Goal: Find contact information: Find contact information

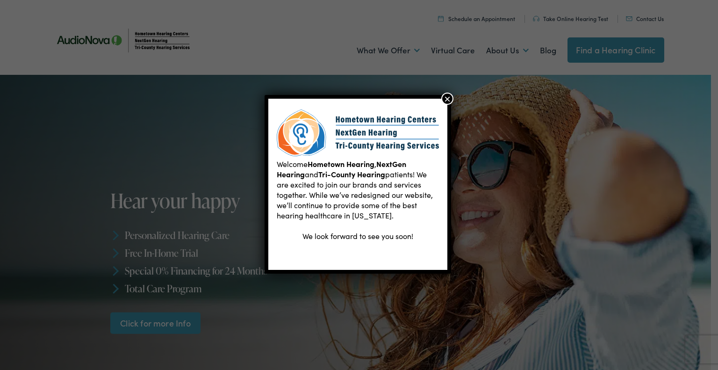
click at [450, 96] on button "×" at bounding box center [447, 99] width 12 height 12
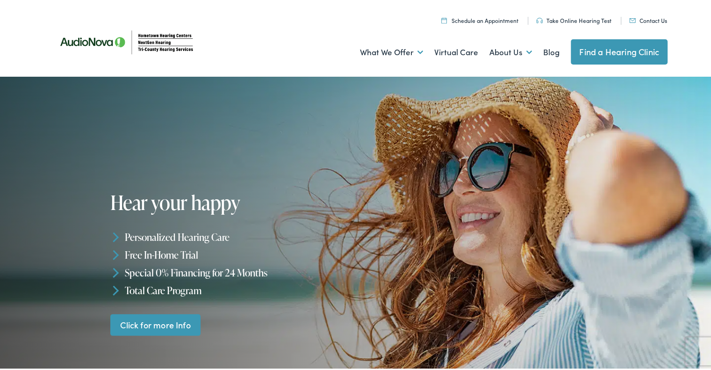
click at [644, 20] on link "Contact Us" at bounding box center [648, 18] width 38 height 8
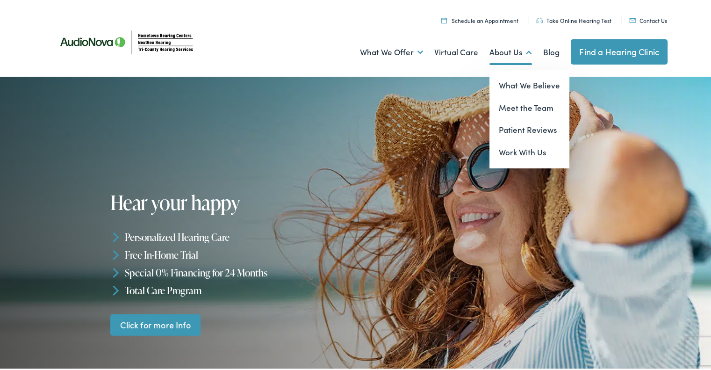
click at [506, 54] on link "About Us" at bounding box center [510, 50] width 43 height 35
click at [508, 82] on link "What We Believe" at bounding box center [529, 83] width 80 height 22
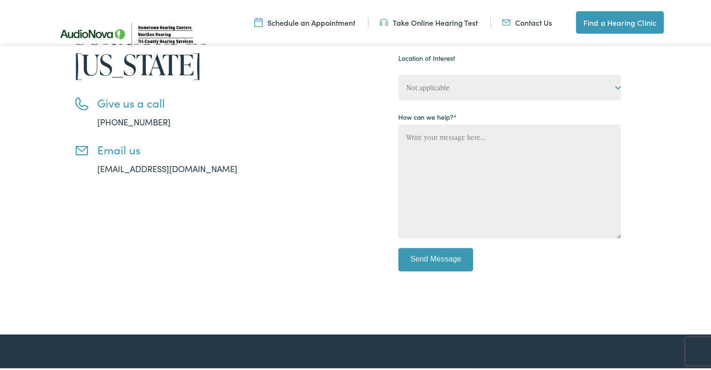
scroll to position [280, 0]
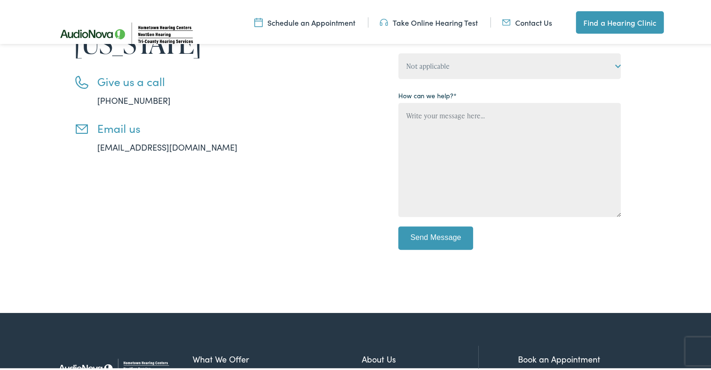
drag, startPoint x: 91, startPoint y: 143, endPoint x: 230, endPoint y: 151, distance: 139.0
click at [230, 151] on li "Email us info@tricountyhearingservices.com" at bounding box center [170, 136] width 192 height 32
copy link "info@tricountyhearingservices.com"
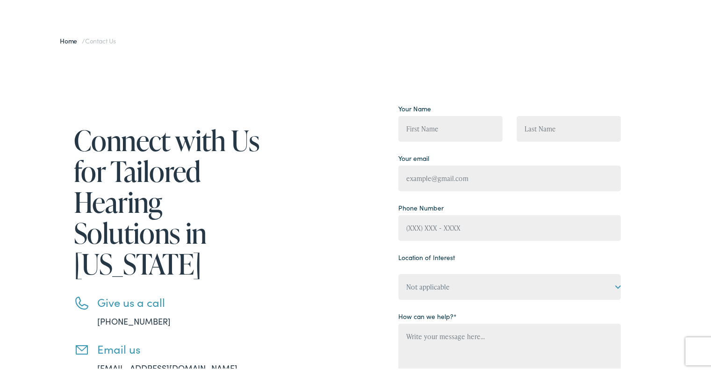
scroll to position [0, 0]
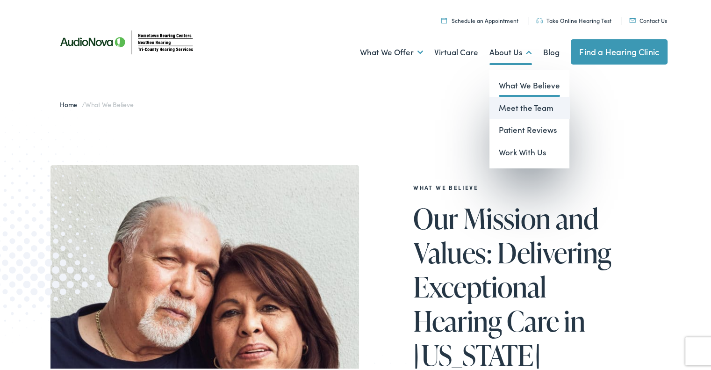
click at [503, 105] on link "Meet the Team" at bounding box center [529, 106] width 80 height 22
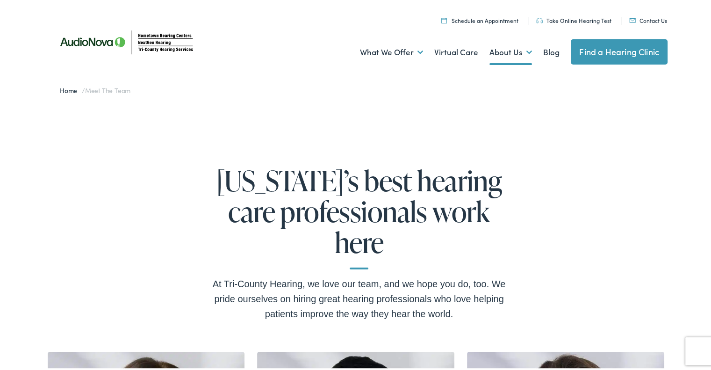
click at [594, 52] on link "Find a Hearing Clinic" at bounding box center [619, 49] width 97 height 25
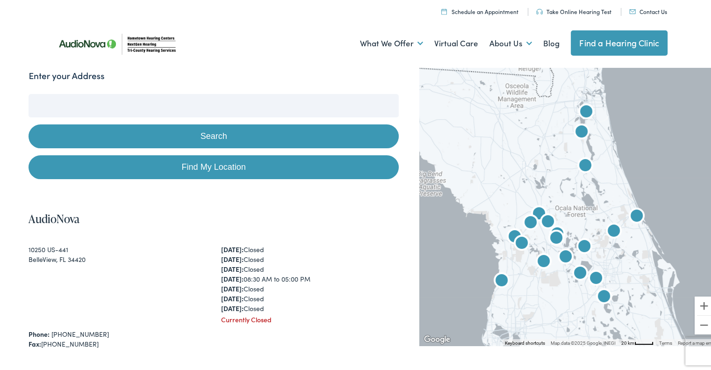
scroll to position [140, 0]
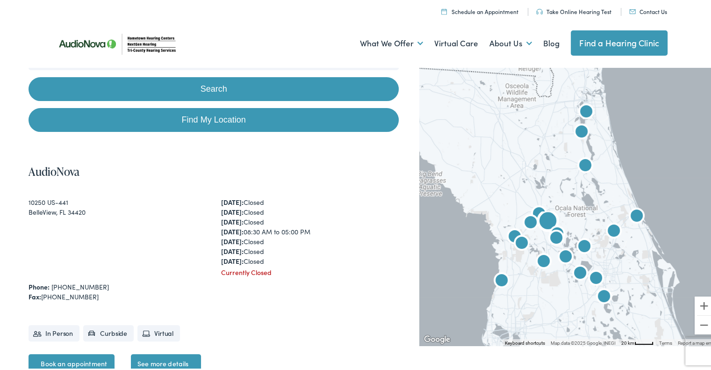
click at [56, 198] on div "10250 US-441" at bounding box center [118, 200] width 178 height 10
copy div "10250 US-441"
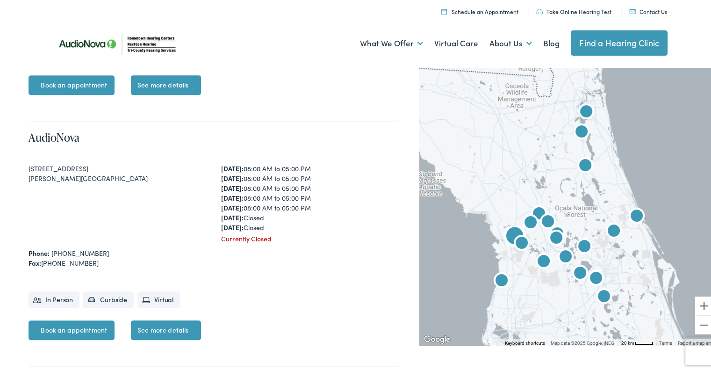
scroll to position [421, 0]
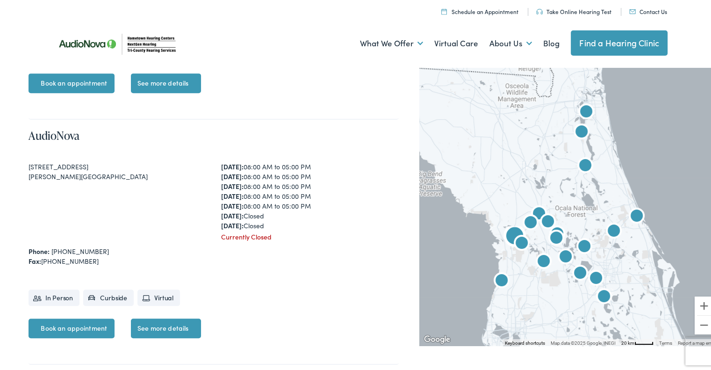
click at [74, 165] on div "4065 N Lecanto Highway, Suite 400" at bounding box center [118, 165] width 178 height 10
copy div "4065 N Lecanto Highway, Suite 400"
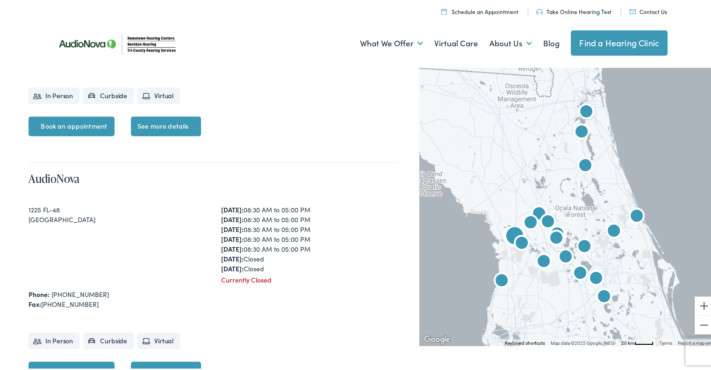
scroll to position [654, 0]
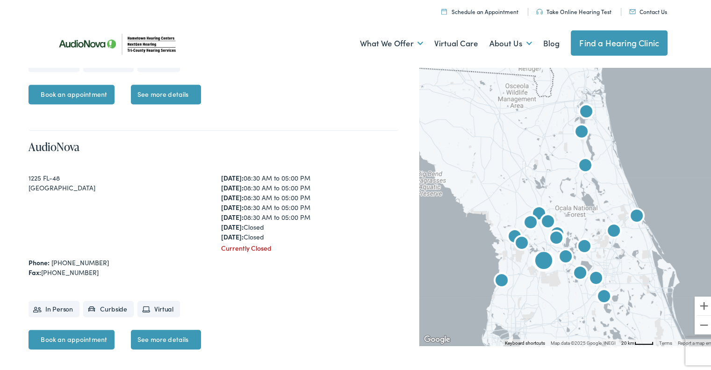
click at [43, 176] on div "1225 FL-48" at bounding box center [118, 176] width 178 height 10
copy div "1225 FL-48"
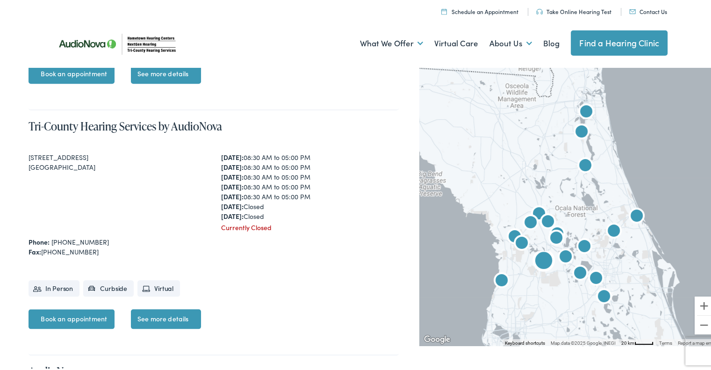
scroll to position [935, 0]
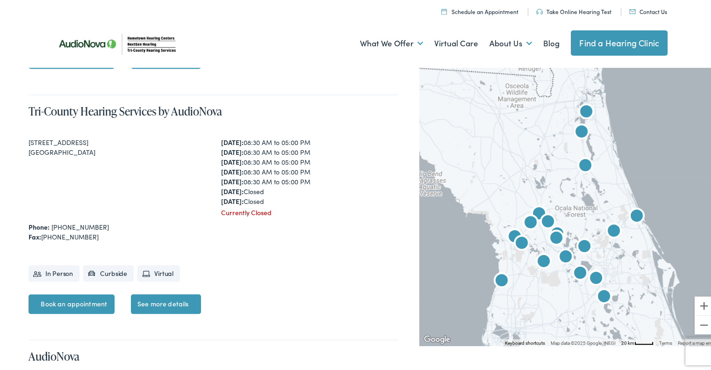
drag, startPoint x: 86, startPoint y: 141, endPoint x: 25, endPoint y: 139, distance: 61.3
copy div "15701 State Road 50"
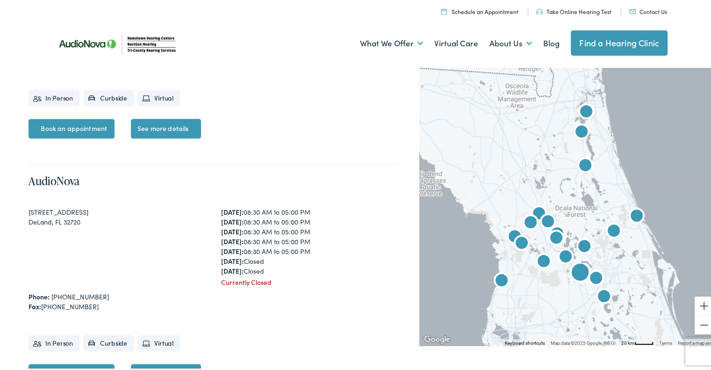
scroll to position [1122, 0]
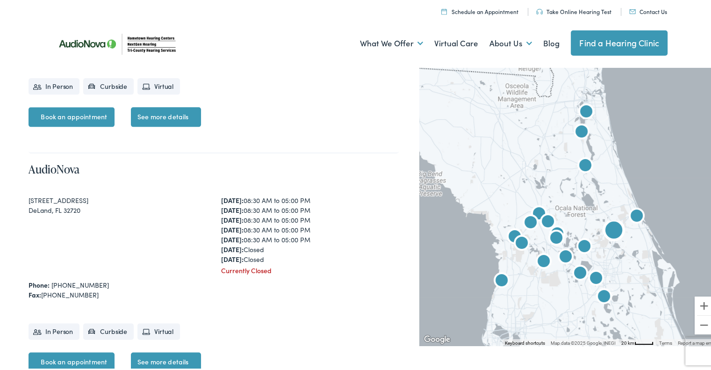
click at [63, 192] on div "AudioNova 2721 S. Woodland Blvd. DeLand, FL 32720 Monday: 08:30 AM to 05:00 PM …" at bounding box center [214, 273] width 370 height 245
click at [65, 199] on div "2721 S. Woodland Blvd." at bounding box center [118, 198] width 178 height 10
copy div "2721 S. Woodland Blvd."
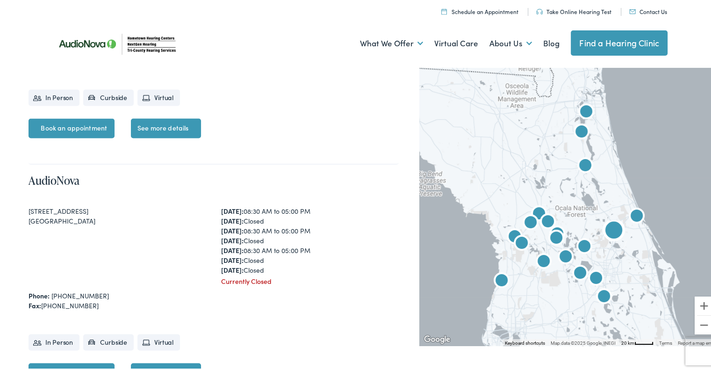
scroll to position [1402, 0]
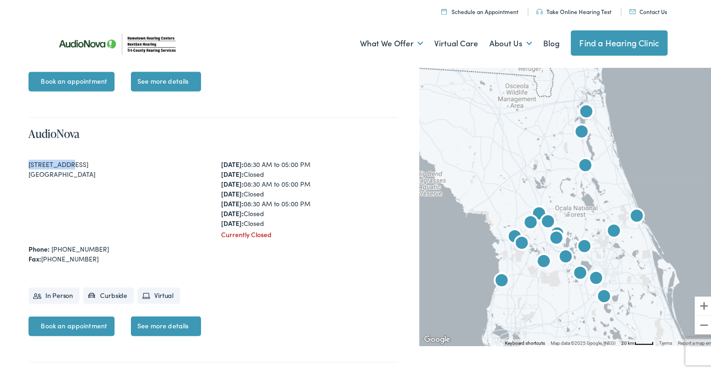
drag, startPoint x: 64, startPoint y: 162, endPoint x: 27, endPoint y: 166, distance: 37.2
copy div "439 North St"
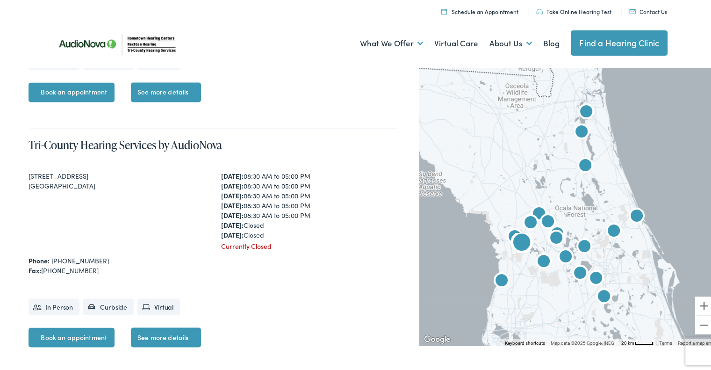
scroll to position [1682, 0]
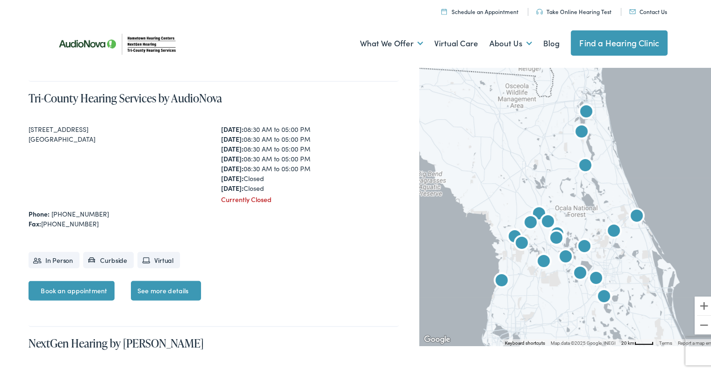
drag, startPoint x: 107, startPoint y: 127, endPoint x: 24, endPoint y: 127, distance: 83.2
copy div "3161 East Gulf to Lake Hwy."
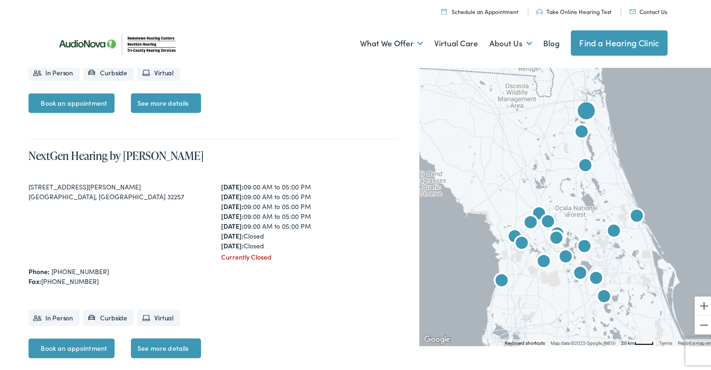
scroll to position [1916, 0]
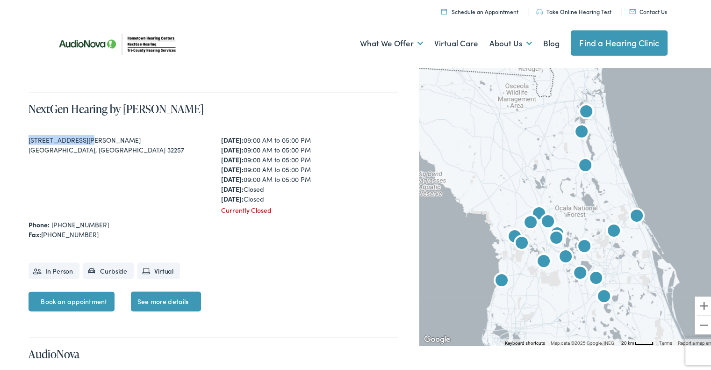
drag, startPoint x: 84, startPoint y: 136, endPoint x: 26, endPoint y: 142, distance: 58.3
copy div "9965 San Jose Blvd"
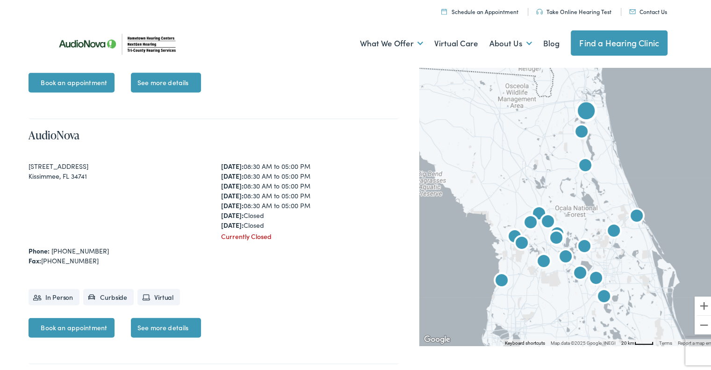
scroll to position [2150, 0]
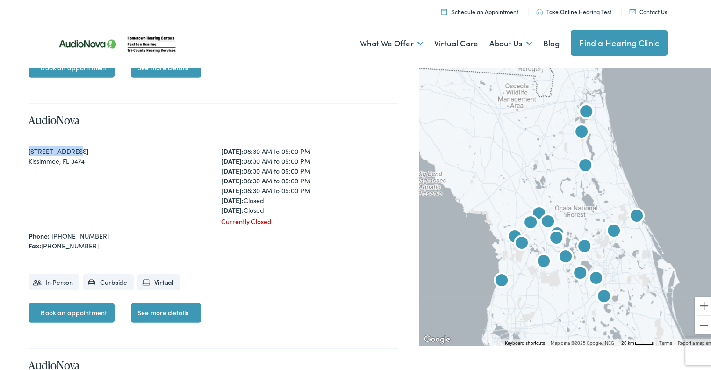
drag, startPoint x: 68, startPoint y: 148, endPoint x: 27, endPoint y: 145, distance: 40.8
copy div "910 W Vine St."
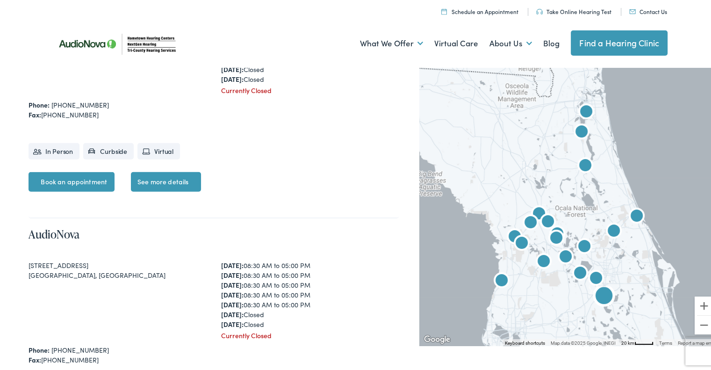
scroll to position [2337, 0]
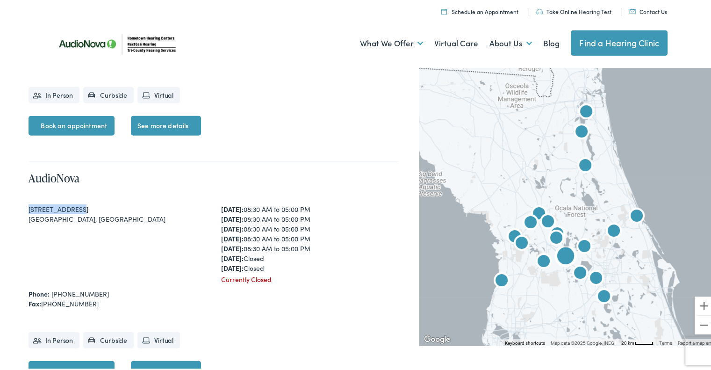
drag, startPoint x: 78, startPoint y: 205, endPoint x: 29, endPoint y: 205, distance: 48.1
click at [29, 205] on div "25327 US Hwy 27" at bounding box center [118, 207] width 178 height 10
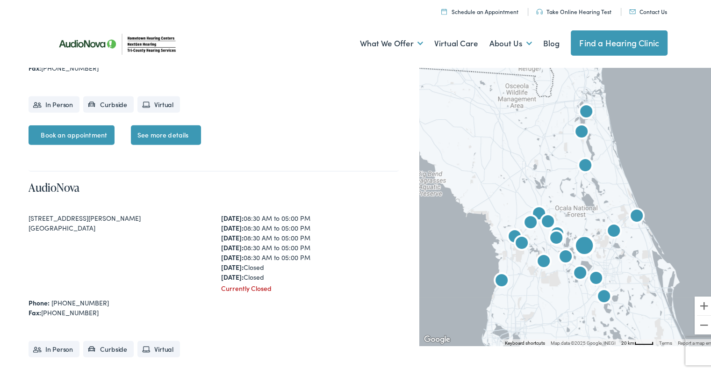
scroll to position [2617, 0]
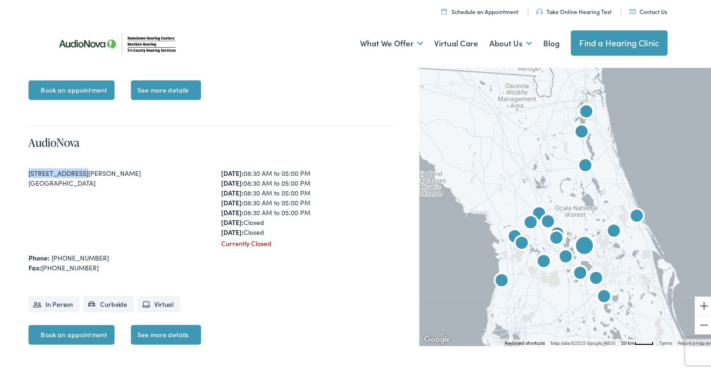
drag, startPoint x: 80, startPoint y: 171, endPoint x: 28, endPoint y: 168, distance: 52.4
click at [29, 168] on div "111 Waterman Ave" at bounding box center [118, 171] width 178 height 10
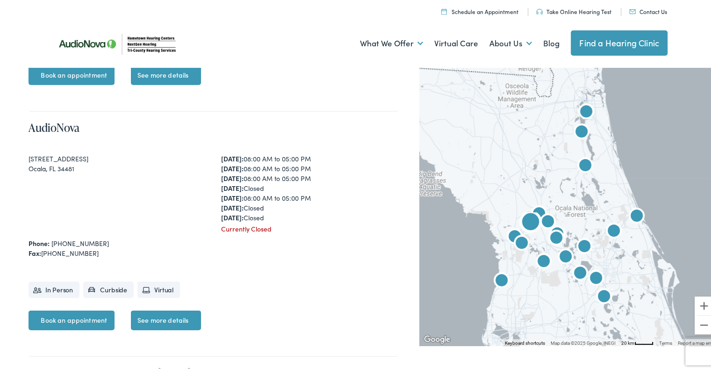
scroll to position [2898, 0]
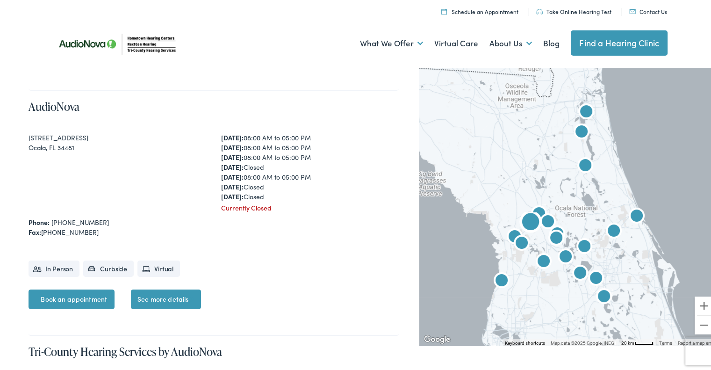
click at [61, 135] on div "9311 SW Hwy 200" at bounding box center [118, 136] width 178 height 10
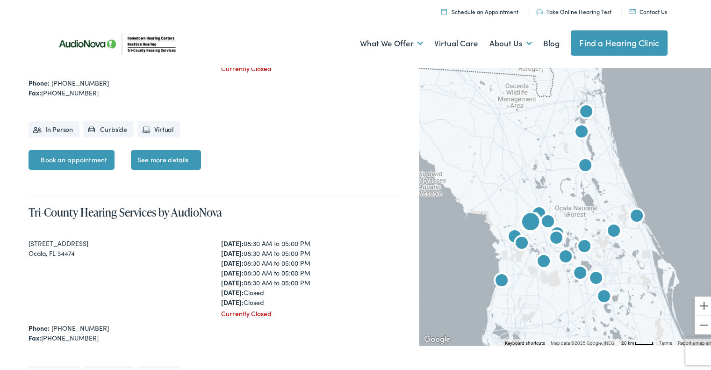
scroll to position [3038, 0]
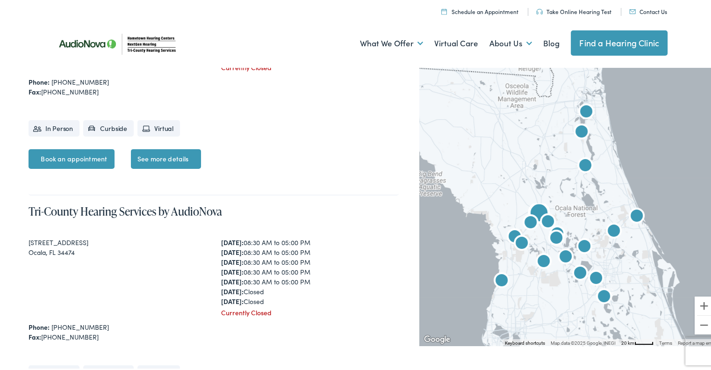
click at [58, 237] on div "3405 SW College Rd." at bounding box center [118, 241] width 178 height 10
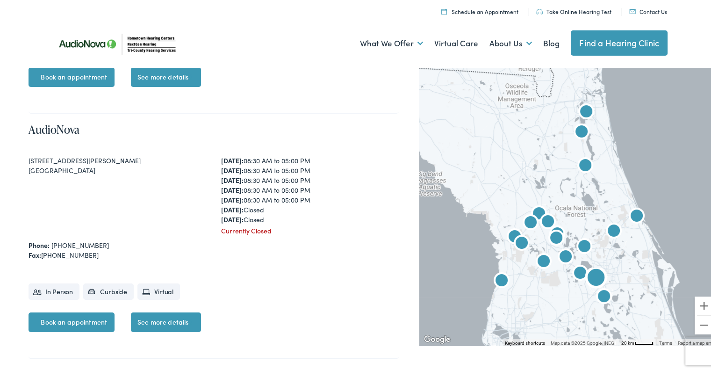
scroll to position [3365, 0]
click at [50, 156] on div "8958 Conroy Rd." at bounding box center [118, 158] width 178 height 10
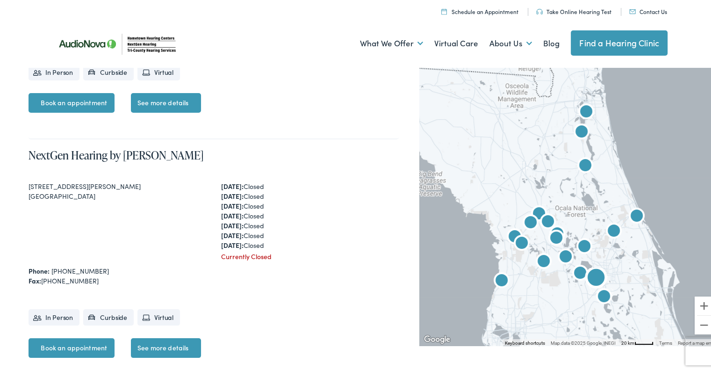
scroll to position [3599, 0]
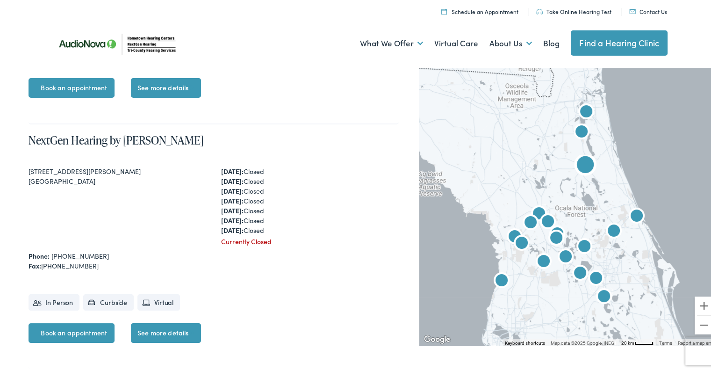
click at [58, 166] on div "306 Reid Street" at bounding box center [118, 170] width 178 height 10
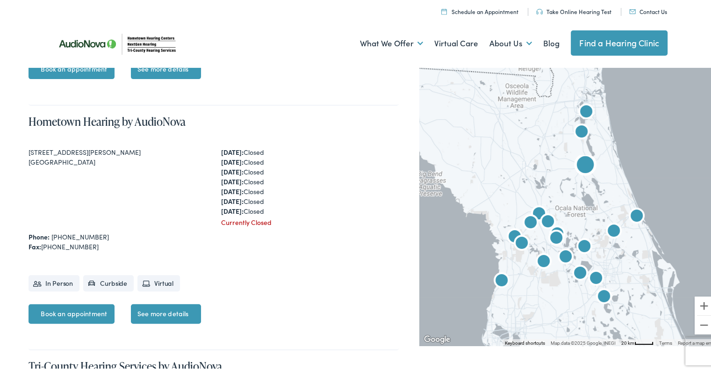
scroll to position [3879, 0]
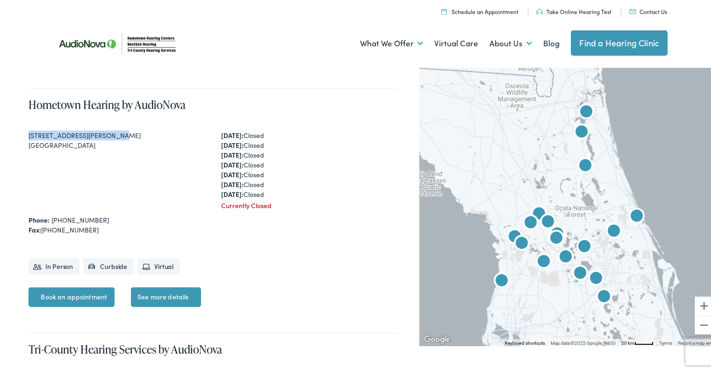
drag, startPoint x: 106, startPoint y: 131, endPoint x: 22, endPoint y: 129, distance: 83.7
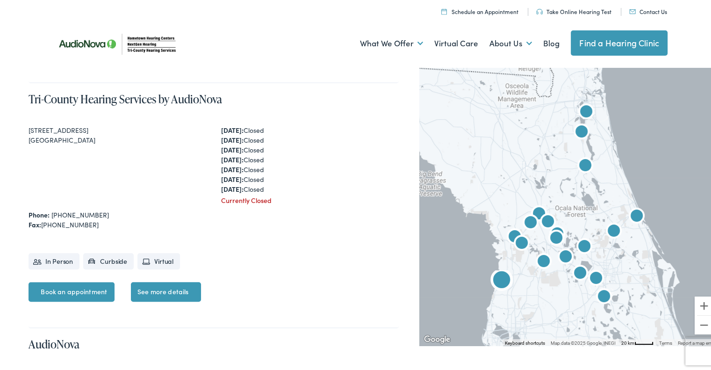
scroll to position [4113, 0]
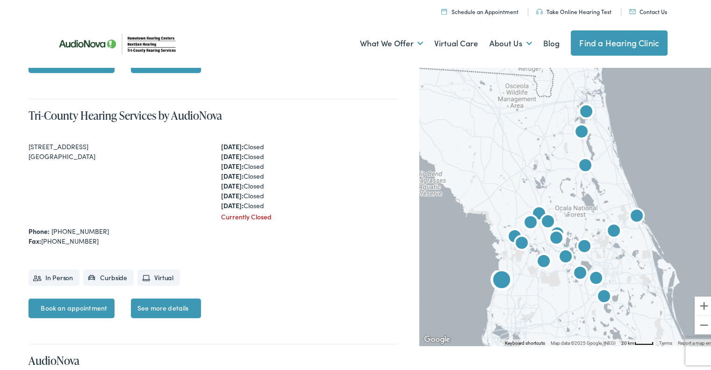
click at [63, 143] on div "2406 Commercial Way" at bounding box center [118, 145] width 178 height 10
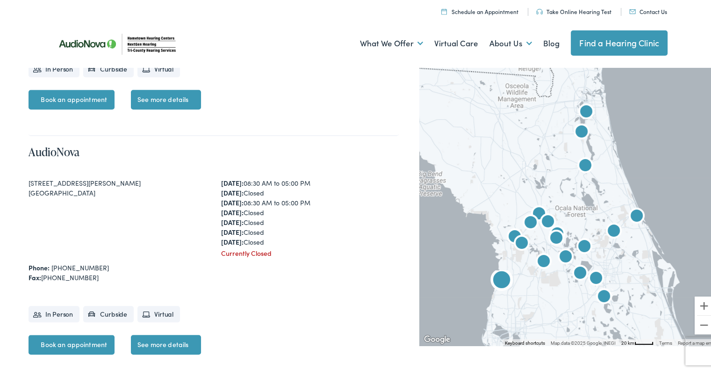
scroll to position [4346, 0]
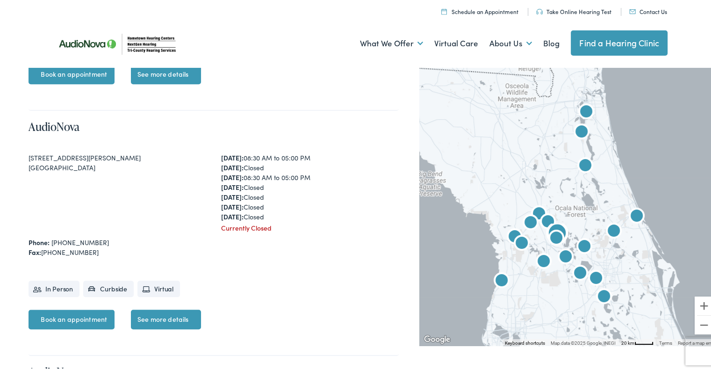
click at [64, 152] on div "1580 Santa Barbara Blvd." at bounding box center [118, 156] width 178 height 10
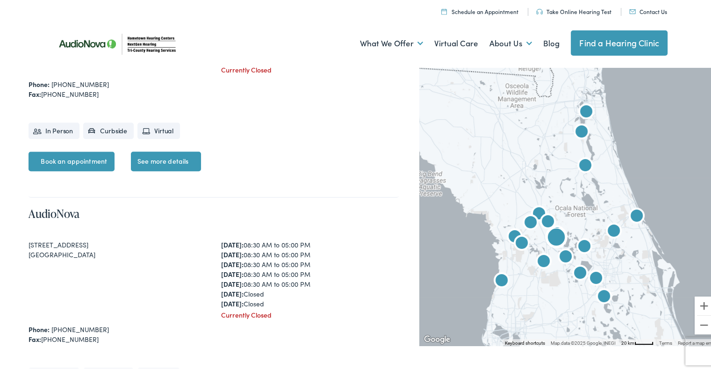
scroll to position [4533, 0]
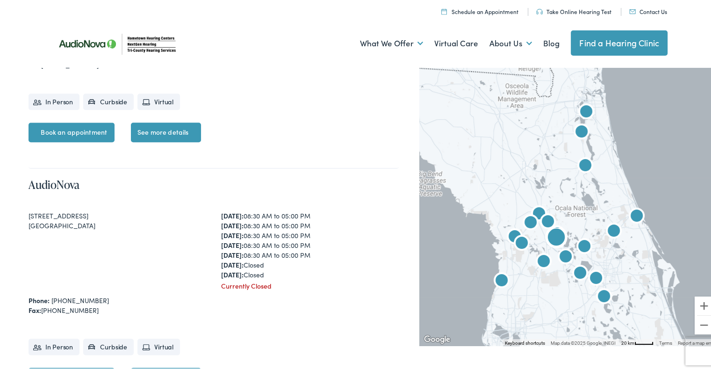
click at [54, 211] on div "910 Old Camp Rd." at bounding box center [118, 214] width 178 height 10
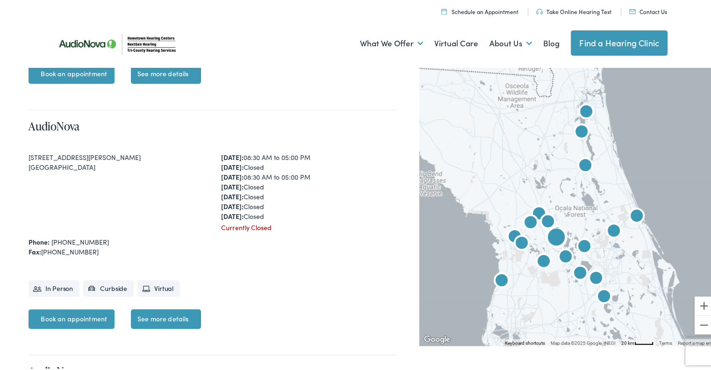
scroll to position [4346, 0]
click at [91, 43] on img at bounding box center [118, 42] width 136 height 48
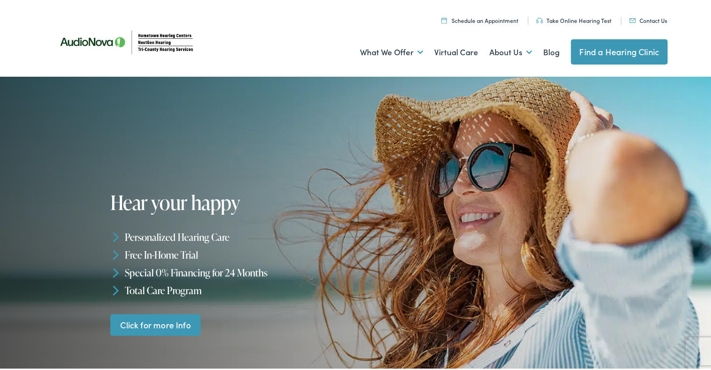
click at [90, 37] on img at bounding box center [127, 40] width 154 height 54
